Goal: Information Seeking & Learning: Learn about a topic

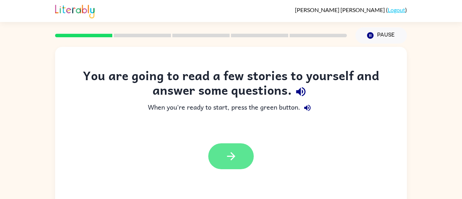
click at [226, 149] on button "button" at bounding box center [230, 157] width 45 height 26
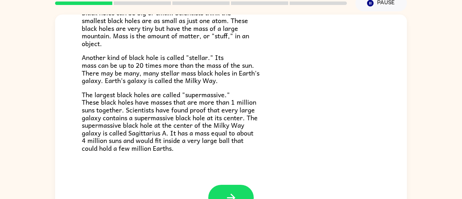
scroll to position [31, 0]
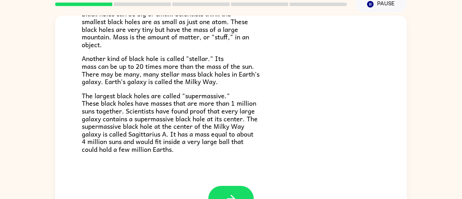
click at [229, 181] on div "Black Holes A black hole is a place in space where gravity pulls so much that e…" at bounding box center [231, 28] width 352 height 316
click at [228, 193] on button "button" at bounding box center [230, 199] width 45 height 26
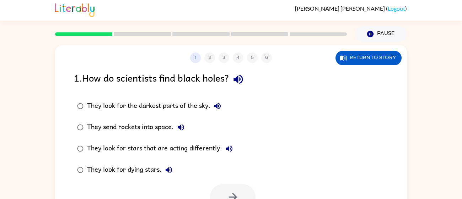
scroll to position [0, 0]
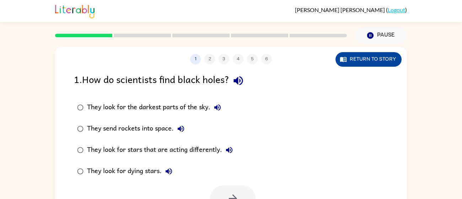
click at [360, 59] on button "Return to story" at bounding box center [368, 59] width 66 height 15
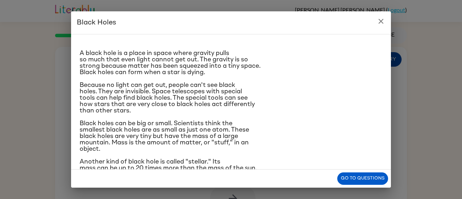
scroll to position [7, 0]
click at [353, 181] on button "Go to questions" at bounding box center [362, 179] width 51 height 12
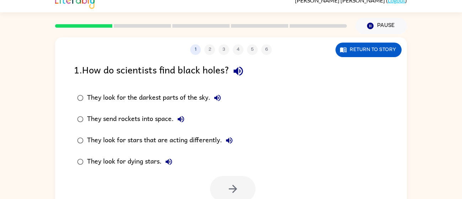
scroll to position [17, 0]
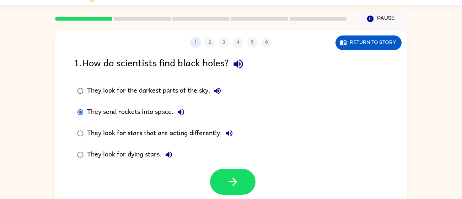
click at [101, 149] on div "They look for dying stars." at bounding box center [131, 155] width 89 height 14
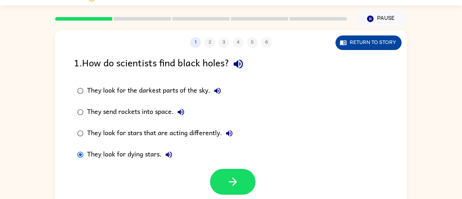
click at [360, 44] on button "Return to story" at bounding box center [368, 43] width 66 height 15
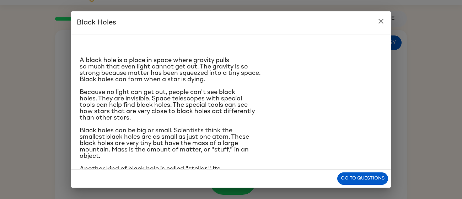
click at [377, 18] on icon "close" at bounding box center [381, 21] width 9 height 9
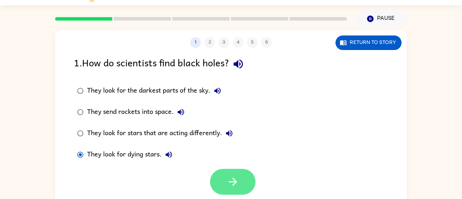
click at [223, 182] on button "button" at bounding box center [232, 182] width 45 height 26
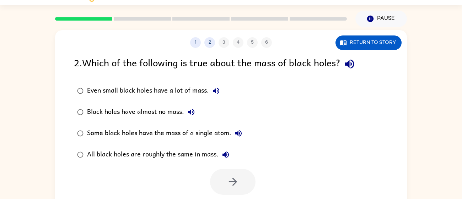
click at [76, 17] on div at bounding box center [201, 19] width 292 height 4
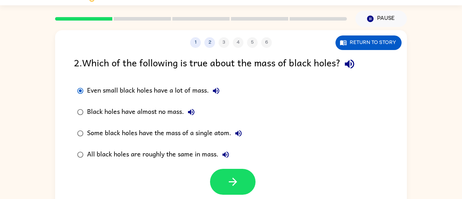
scroll to position [50, 0]
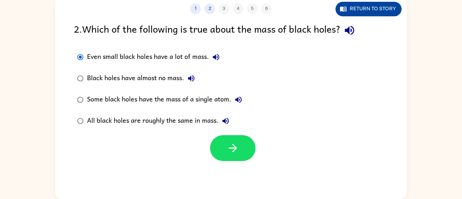
click at [365, 10] on button "Return to story" at bounding box center [368, 9] width 66 height 15
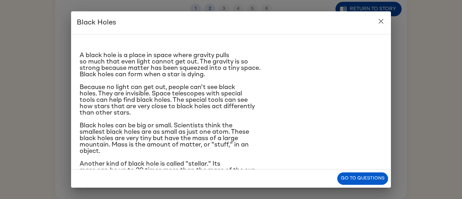
scroll to position [6, 0]
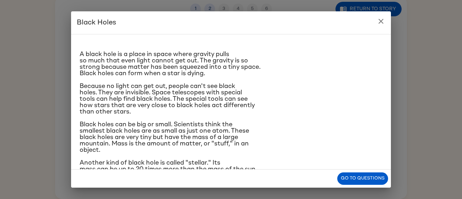
click at [87, 91] on span "Because no light can get out, people can't see black holes. They are invisible.…" at bounding box center [167, 99] width 175 height 32
click at [85, 84] on span "Because no light can get out, people can't see black holes. They are invisible.…" at bounding box center [167, 99] width 175 height 32
click at [369, 178] on button "Go to questions" at bounding box center [362, 179] width 51 height 12
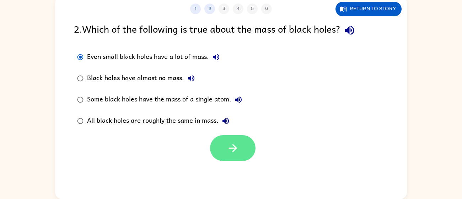
click at [227, 149] on icon "button" at bounding box center [233, 148] width 12 height 12
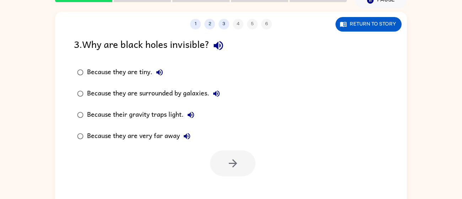
scroll to position [36, 0]
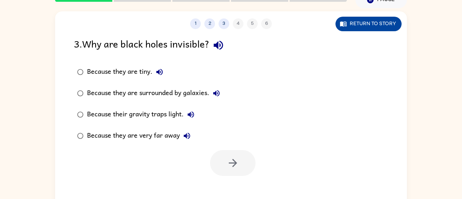
click at [367, 31] on button "Return to story" at bounding box center [368, 24] width 66 height 15
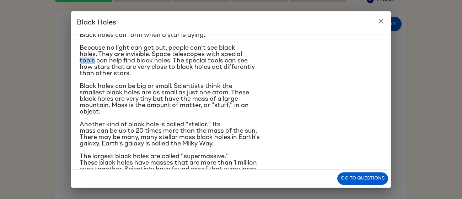
scroll to position [45, 0]
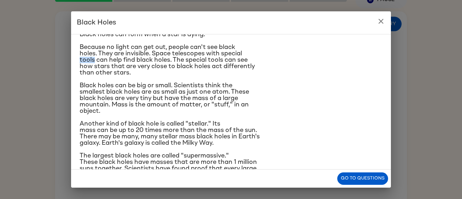
click at [38, 99] on div "Black Holes A black hole is a place in space where gravity pulls so much that e…" at bounding box center [231, 99] width 462 height 199
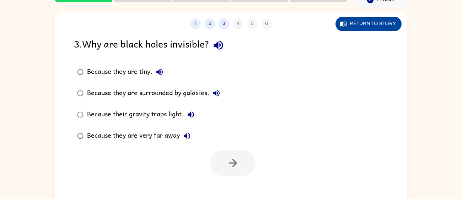
click at [364, 25] on button "Return to story" at bounding box center [368, 24] width 66 height 15
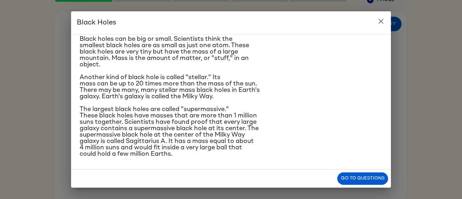
scroll to position [0, 0]
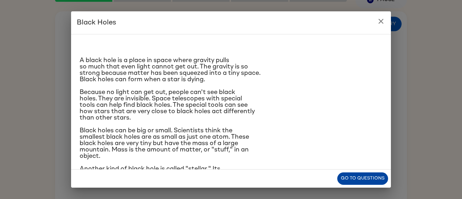
click at [352, 178] on button "Go to questions" at bounding box center [362, 179] width 51 height 12
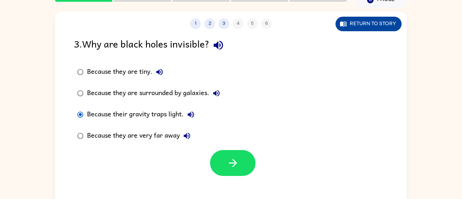
click at [362, 25] on button "Return to story" at bounding box center [368, 24] width 66 height 15
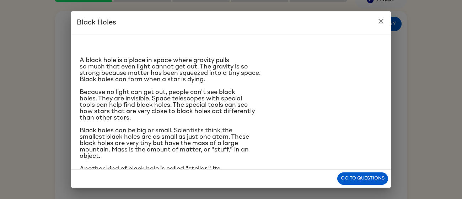
click at [378, 27] on button "close" at bounding box center [381, 21] width 14 height 14
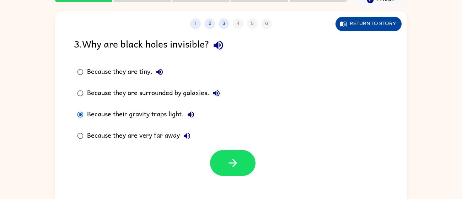
click at [384, 18] on button "Return to story" at bounding box center [368, 24] width 66 height 15
